Goal: Task Accomplishment & Management: Complete application form

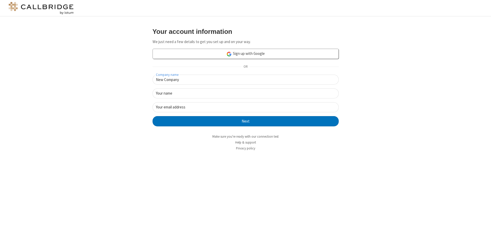
type input "New Company"
type input "New User"
type input "[EMAIL_ADDRESS][DOMAIN_NAME]"
click button "Next" at bounding box center [246, 121] width 186 height 10
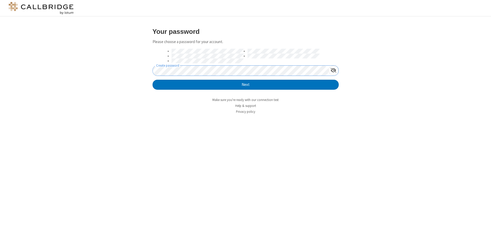
click button "Next" at bounding box center [246, 85] width 186 height 10
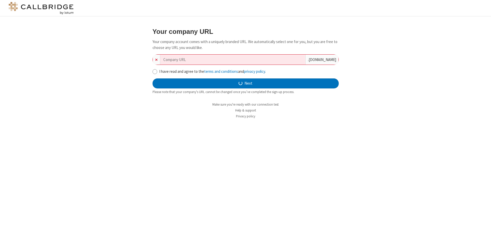
type input "new-company-orchestration-68544"
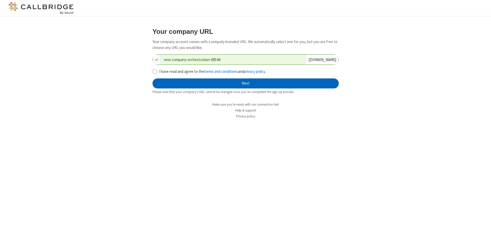
click at [245, 83] on button "Next" at bounding box center [246, 84] width 186 height 10
